Goal: Contribute content: Contribute content

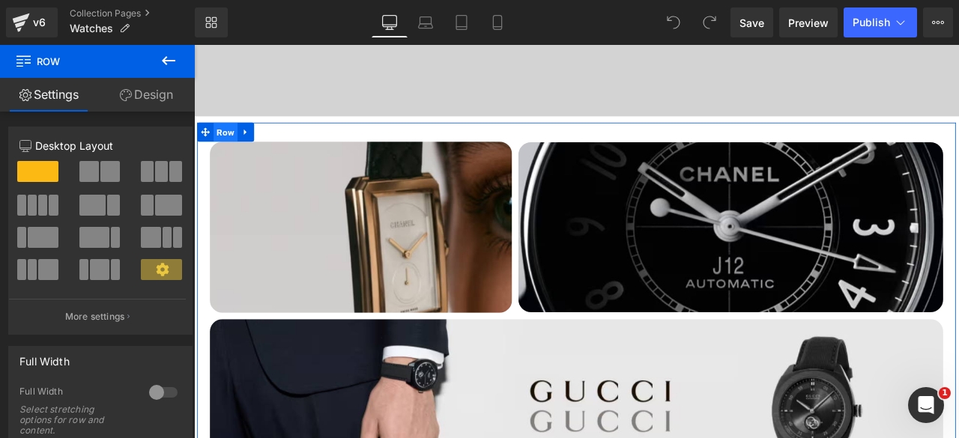
click at [224, 145] on span "Row" at bounding box center [231, 148] width 28 height 22
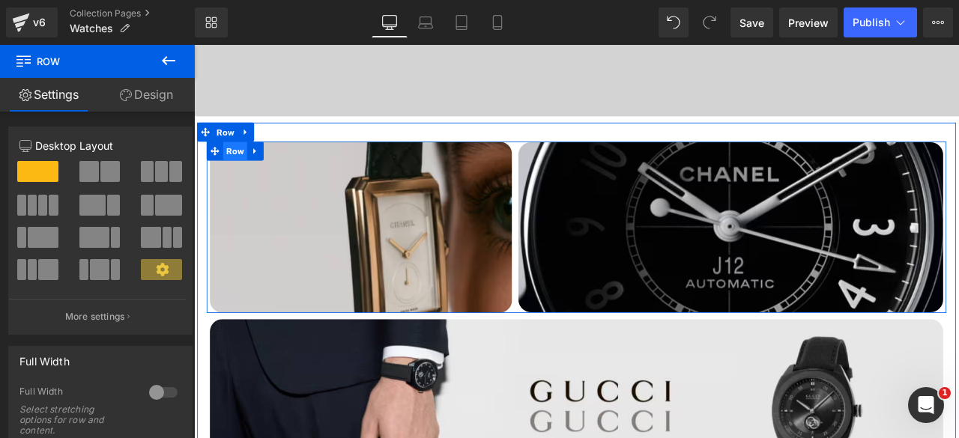
click at [237, 177] on span "Row" at bounding box center [243, 171] width 28 height 22
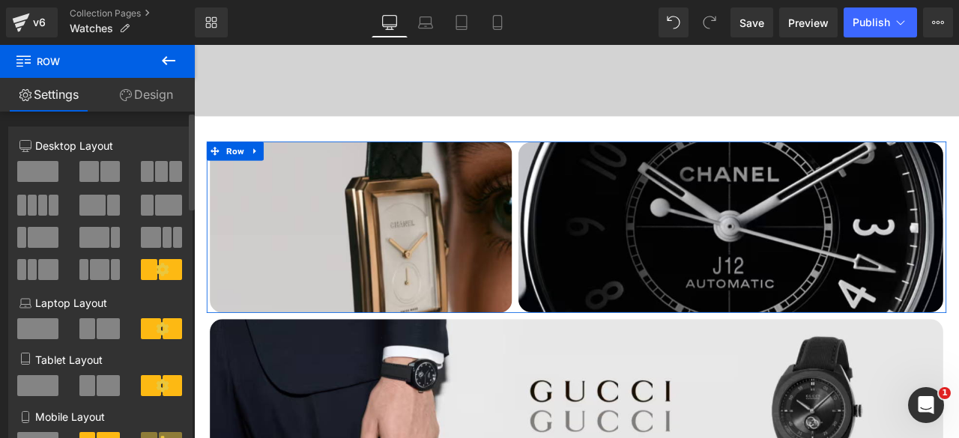
click at [95, 176] on span at bounding box center [88, 171] width 19 height 21
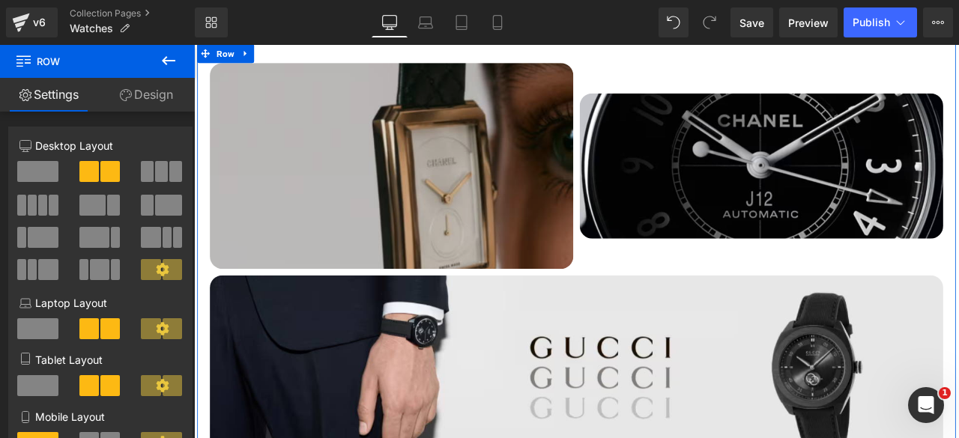
scroll to position [527, 0]
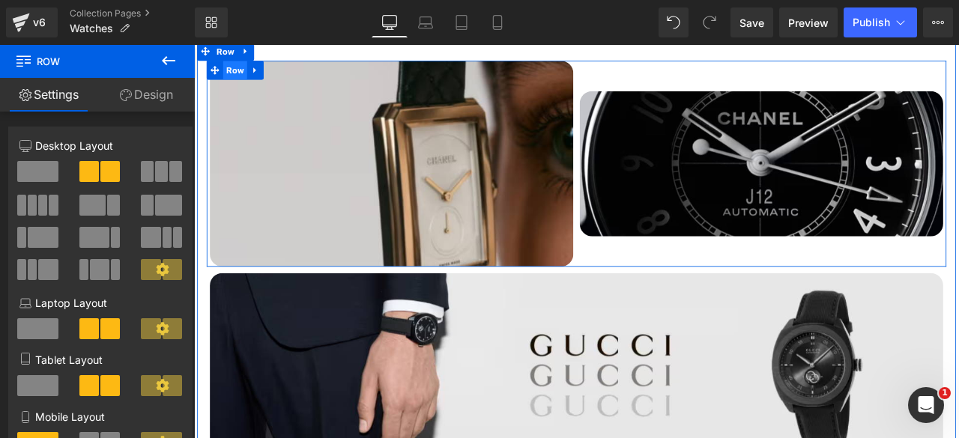
click at [236, 73] on span "Row" at bounding box center [243, 75] width 28 height 22
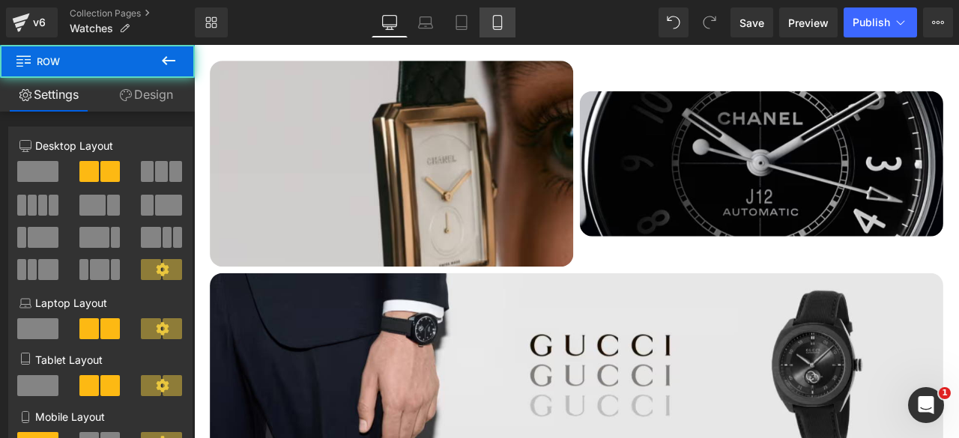
click at [501, 21] on icon at bounding box center [497, 23] width 8 height 14
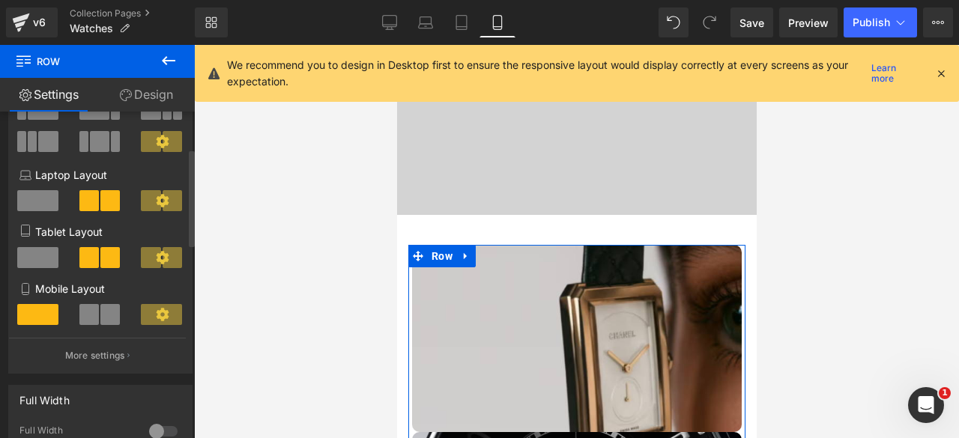
scroll to position [129, 0]
click at [100, 313] on span at bounding box center [109, 313] width 19 height 21
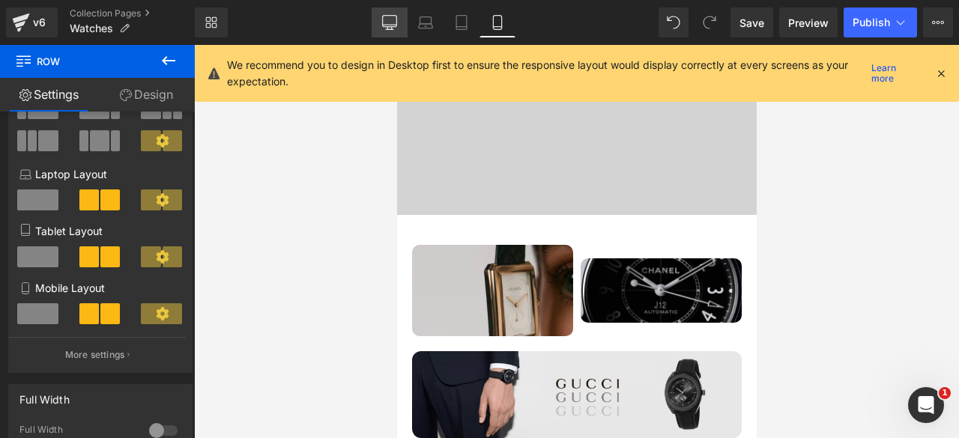
click at [393, 26] on icon at bounding box center [389, 21] width 14 height 11
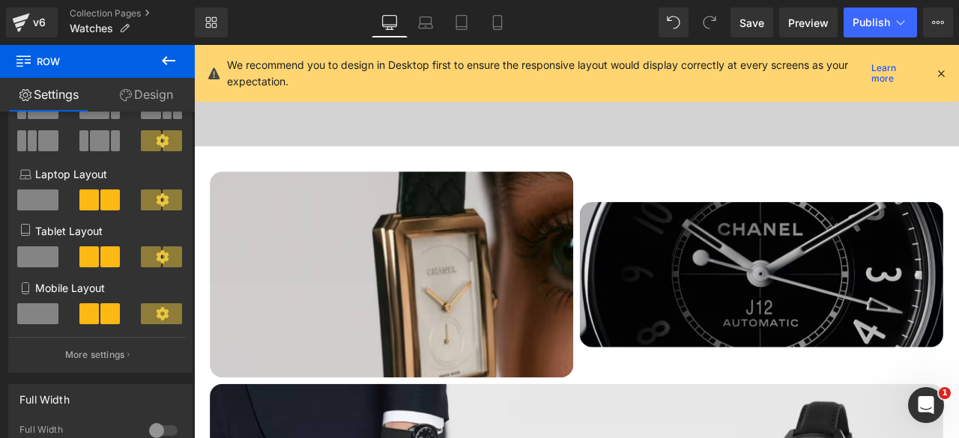
scroll to position [394, 0]
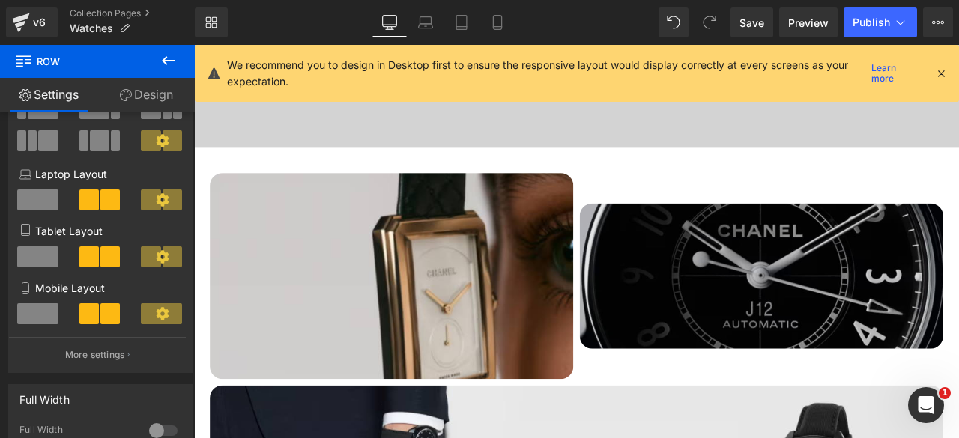
click at [835, 291] on img at bounding box center [866, 319] width 431 height 172
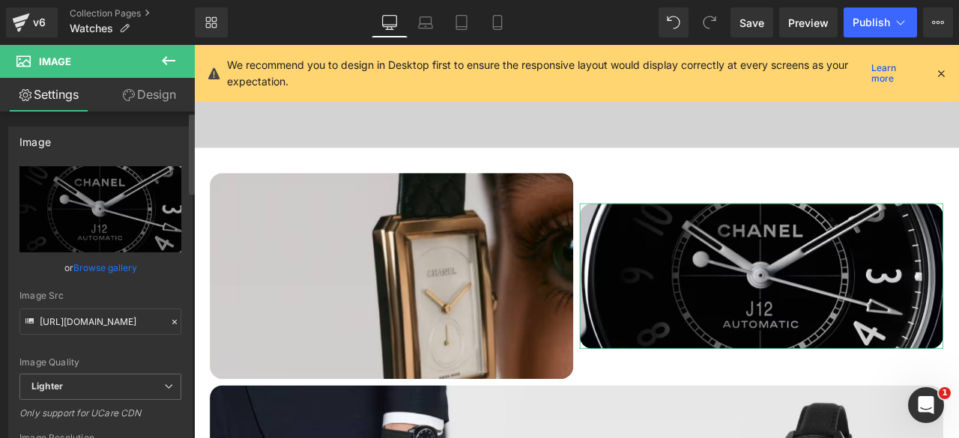
click at [89, 267] on link "Browse gallery" at bounding box center [105, 268] width 64 height 26
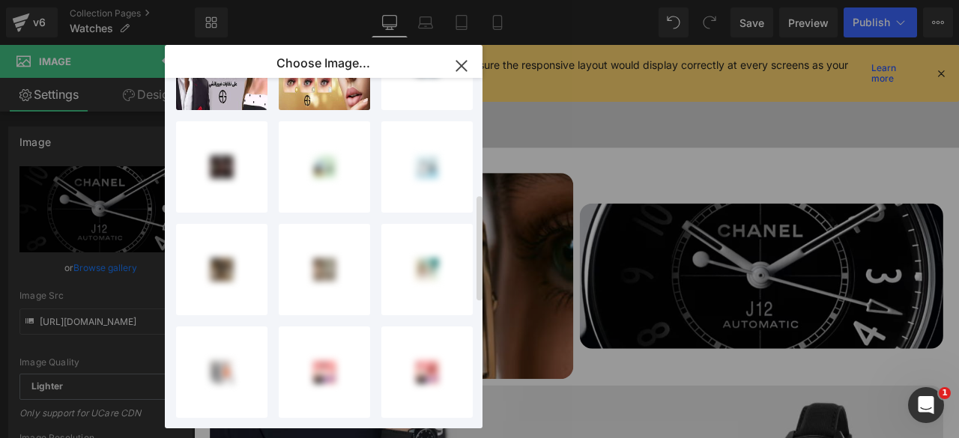
scroll to position [387, 0]
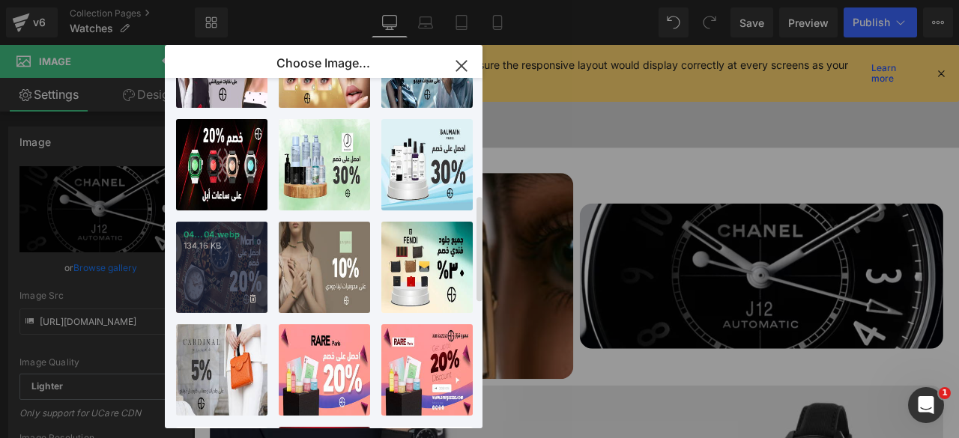
click at [223, 261] on div "04...04.webp 134.16 KB" at bounding box center [221, 267] width 91 height 91
type input "[URL][DOMAIN_NAME]"
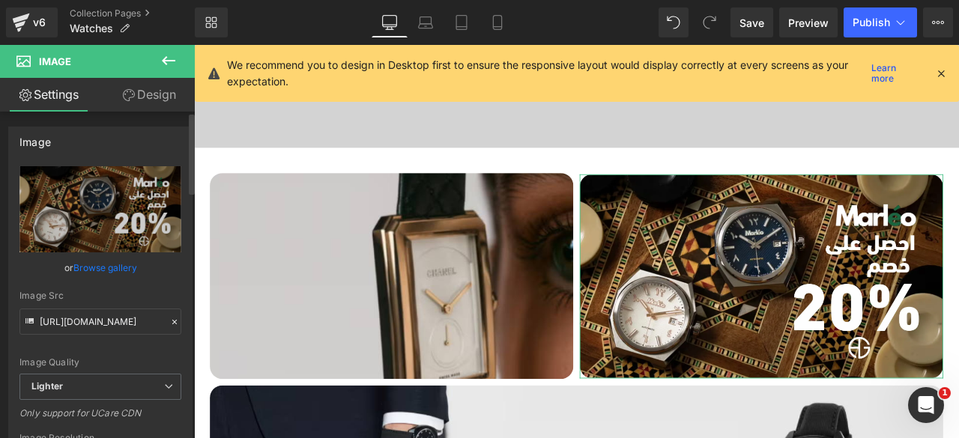
click at [118, 270] on link "Browse gallery" at bounding box center [105, 268] width 64 height 26
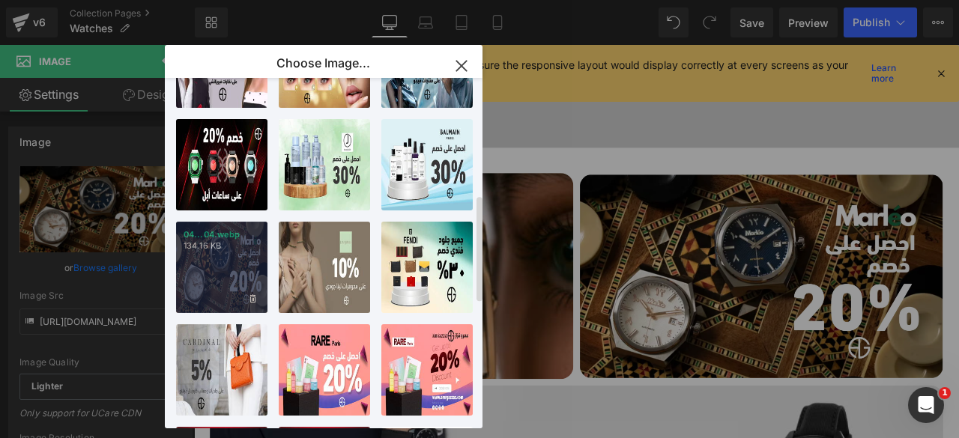
click at [217, 272] on div "04...04.webp 134.16 KB" at bounding box center [221, 267] width 91 height 91
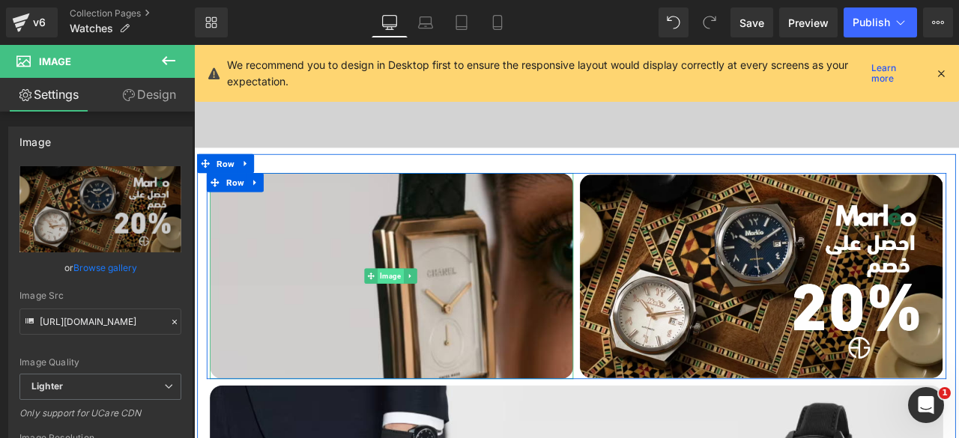
click at [421, 314] on span "Image" at bounding box center [427, 319] width 31 height 18
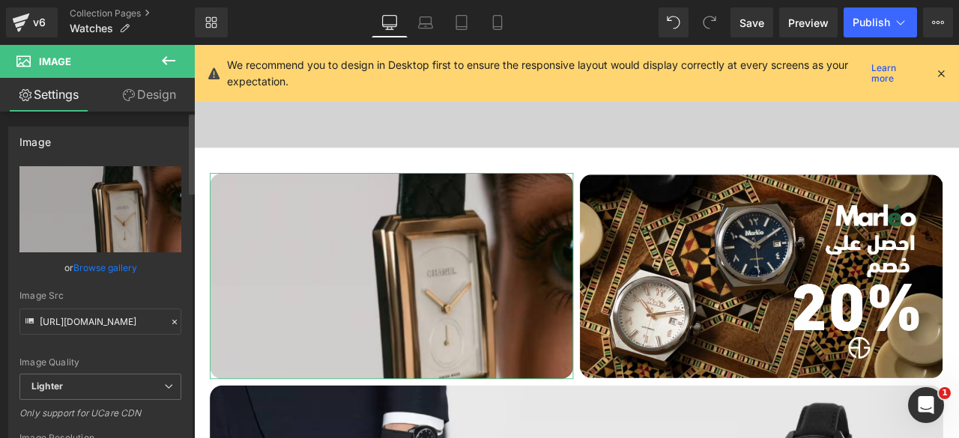
click at [98, 264] on link "Browse gallery" at bounding box center [105, 268] width 64 height 26
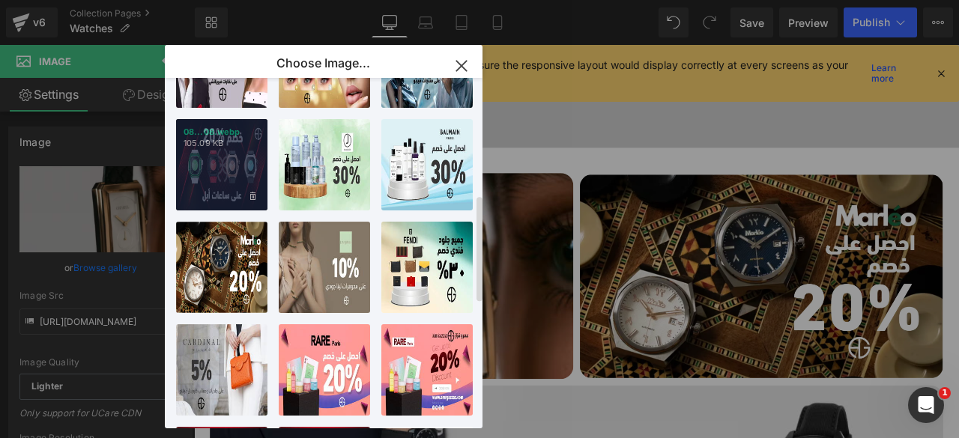
click at [222, 184] on div "08...08.webp 105.09 KB" at bounding box center [221, 164] width 91 height 91
type input "[URL][DOMAIN_NAME]"
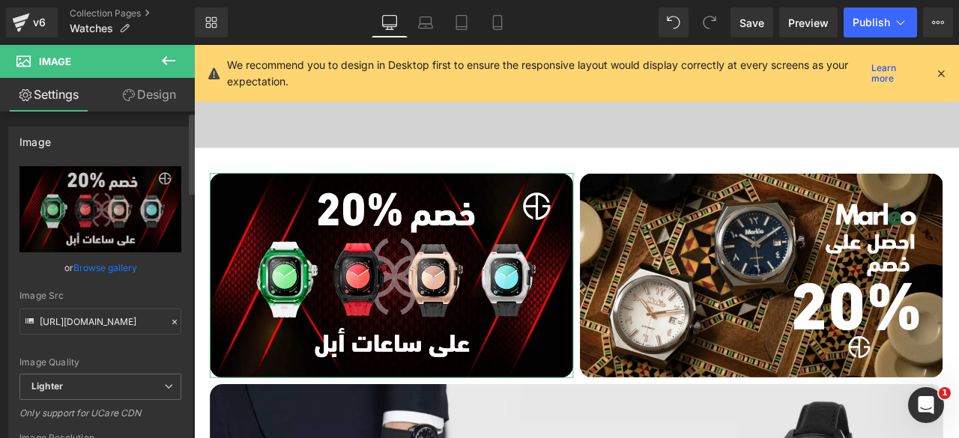
click at [102, 269] on link "Browse gallery" at bounding box center [105, 268] width 64 height 26
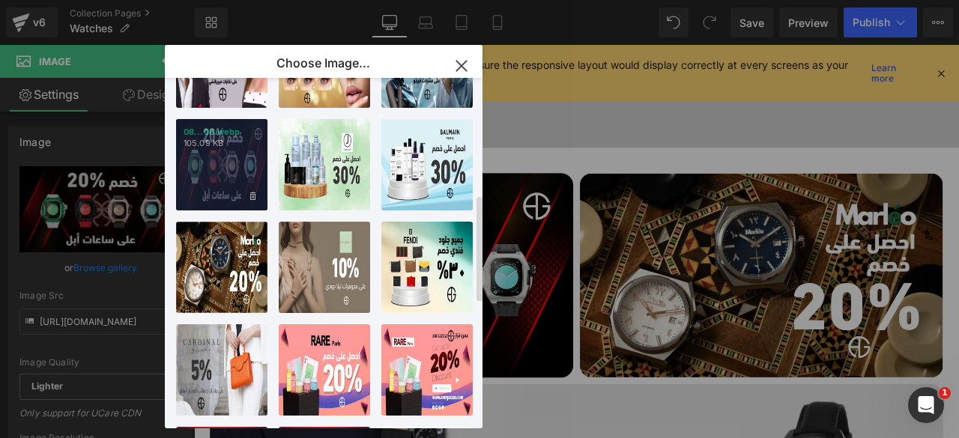
drag, startPoint x: 210, startPoint y: 163, endPoint x: 258, endPoint y: 202, distance: 61.3
click at [210, 163] on div "08...08.webp 105.09 KB" at bounding box center [221, 164] width 91 height 91
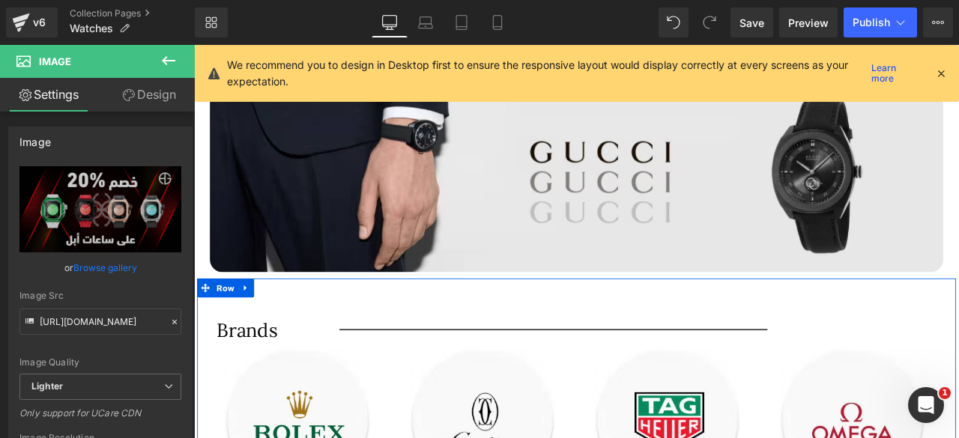
scroll to position [683, 0]
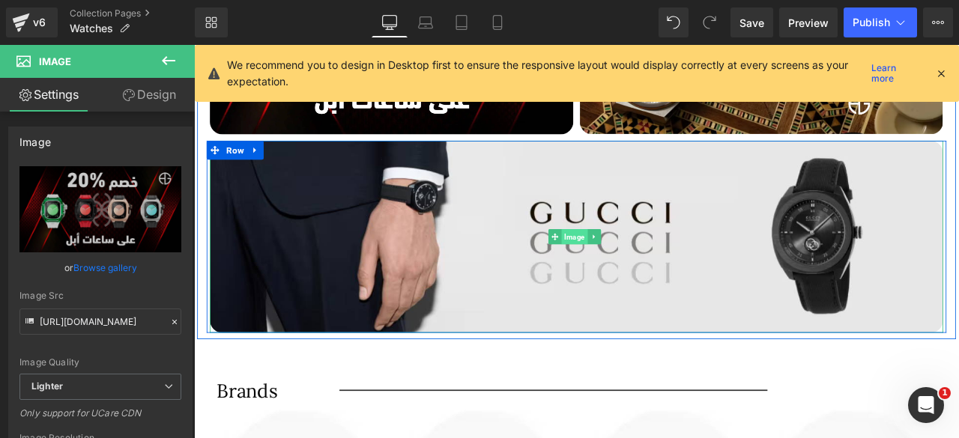
click at [641, 267] on span "Image" at bounding box center [645, 273] width 31 height 18
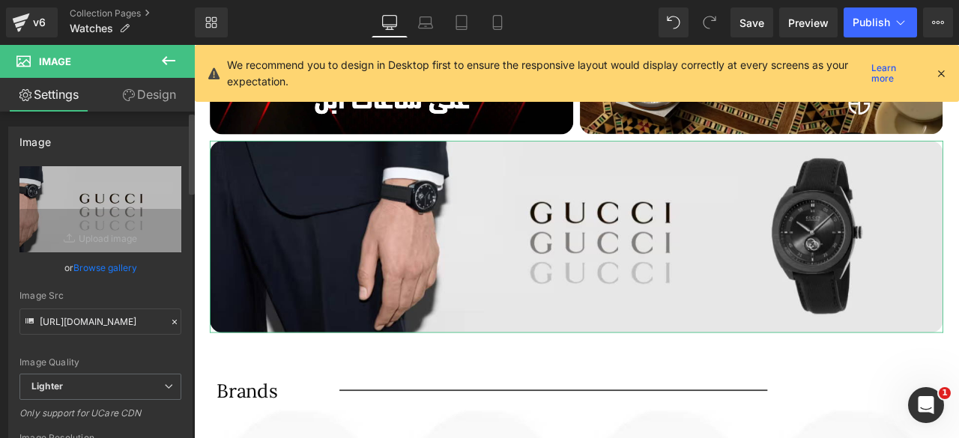
click at [97, 267] on link "Browse gallery" at bounding box center [105, 268] width 64 height 26
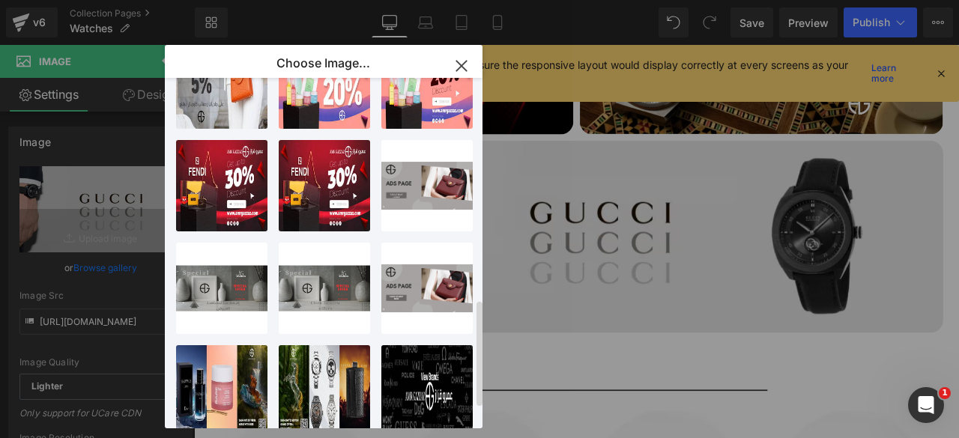
scroll to position [801, 0]
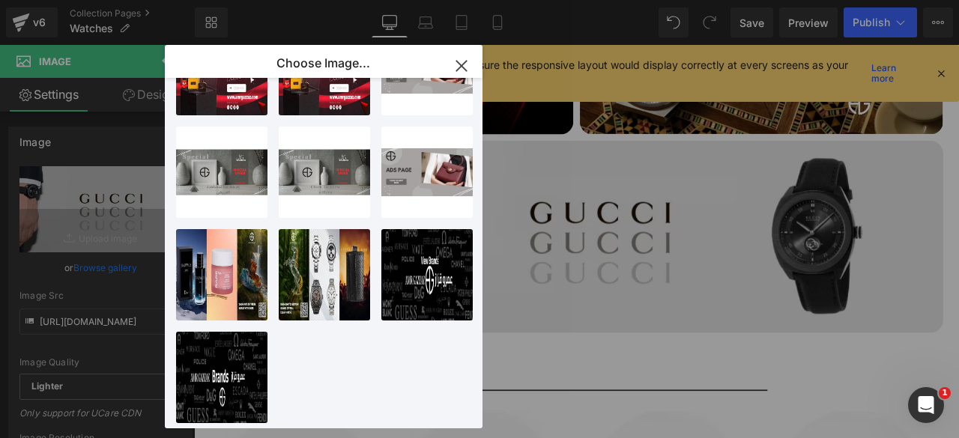
click at [463, 60] on icon "button" at bounding box center [462, 66] width 24 height 24
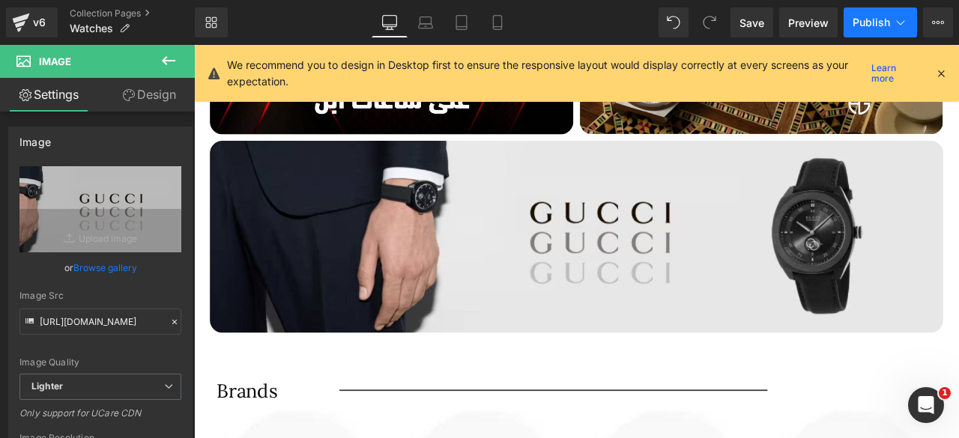
click at [872, 26] on span "Publish" at bounding box center [871, 22] width 37 height 12
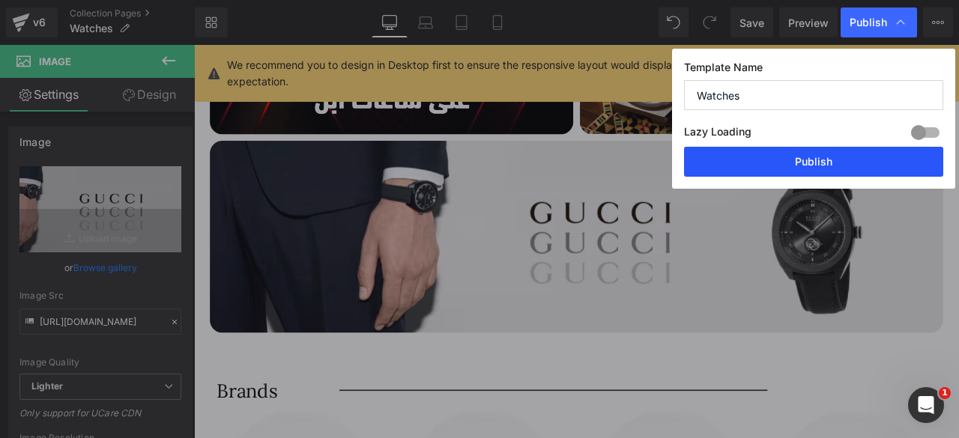
click at [808, 167] on button "Publish" at bounding box center [813, 162] width 259 height 30
